Goal: Transaction & Acquisition: Book appointment/travel/reservation

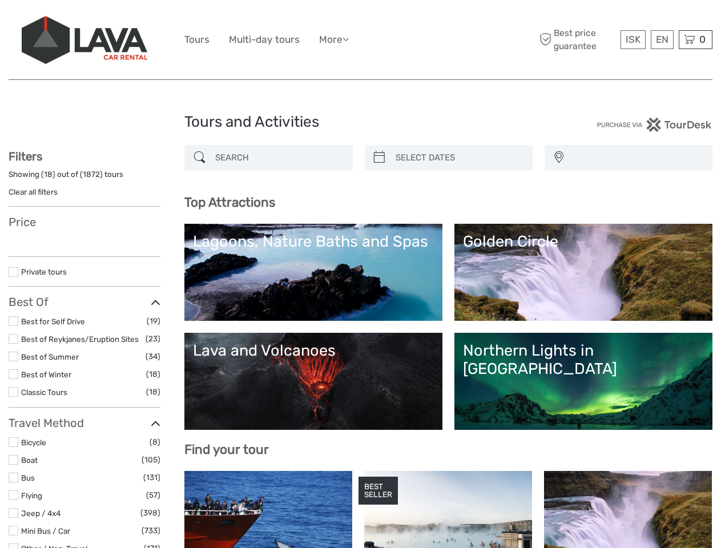
select select
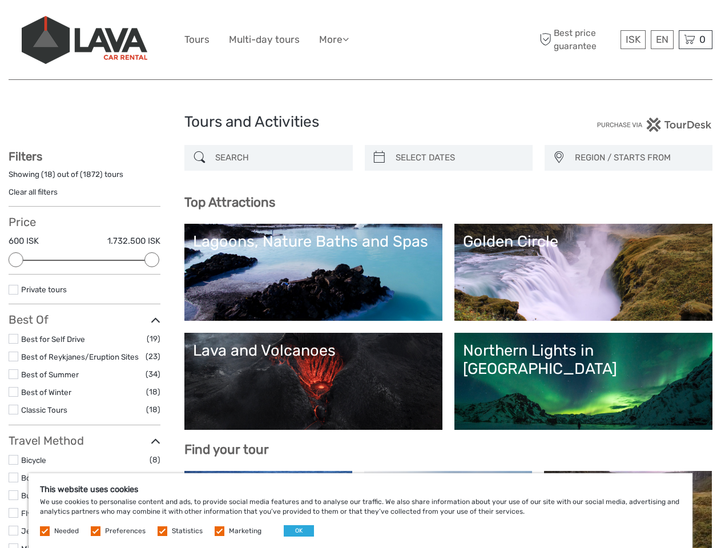
click at [360, 40] on ul "Tours Multi-day tours More Food & drink Travel Articles Back to [GEOGRAPHIC_DAT…" at bounding box center [274, 39] width 181 height 17
click at [335, 39] on link "More" at bounding box center [334, 39] width 30 height 17
click at [349, 39] on icon at bounding box center [345, 39] width 6 height 10
click at [632, 39] on span "ISK" at bounding box center [632, 39] width 15 height 11
click at [661, 39] on div "EN English Español Deutsch" at bounding box center [661, 39] width 23 height 19
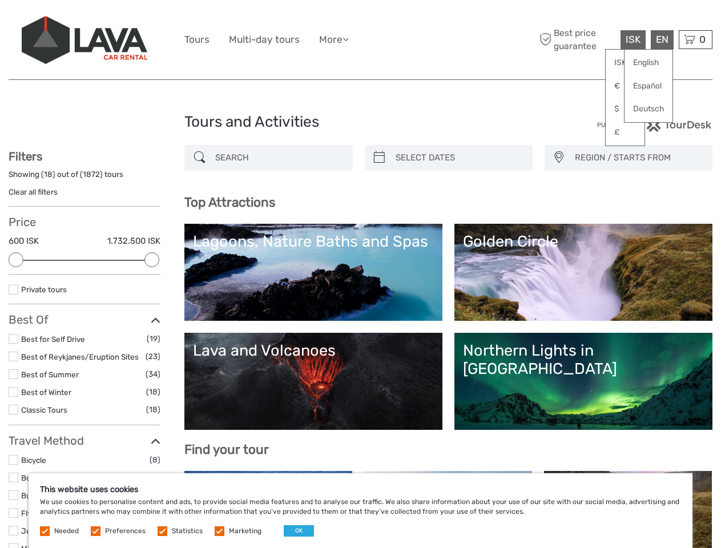
click at [695, 39] on div "0 Items Total 0 ISK Checkout The shopping cart is empty." at bounding box center [695, 39] width 34 height 19
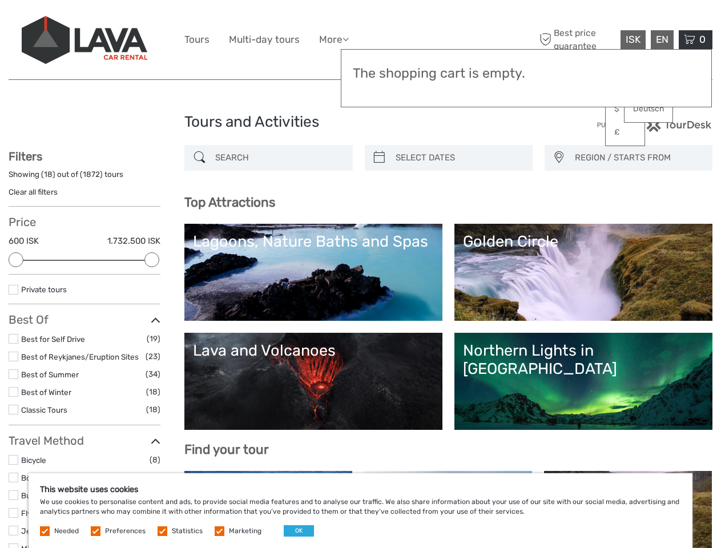
click at [16, 260] on div at bounding box center [16, 259] width 15 height 15
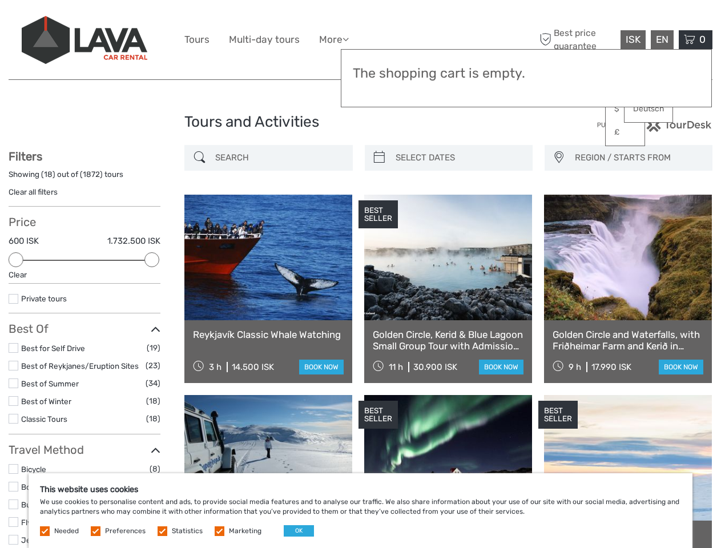
scroll to position [64, 0]
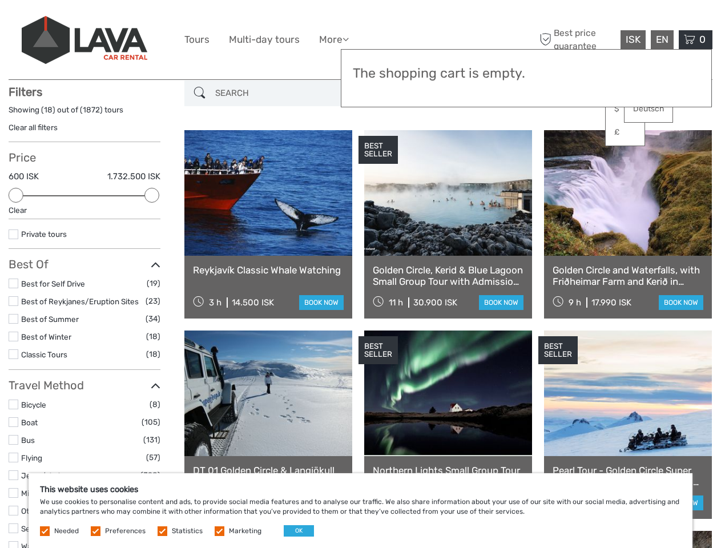
click at [379, 157] on div "BEST SELLER" at bounding box center [377, 150] width 39 height 29
click at [458, 157] on link at bounding box center [448, 193] width 168 height 126
